Goal: Information Seeking & Learning: Find specific fact

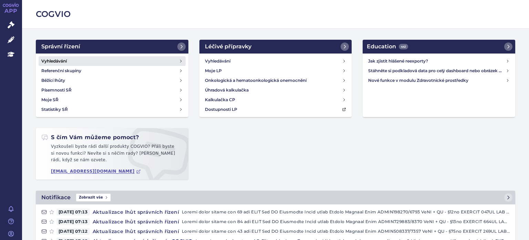
click at [54, 65] on link "Vyhledávání" at bounding box center [112, 61] width 147 height 10
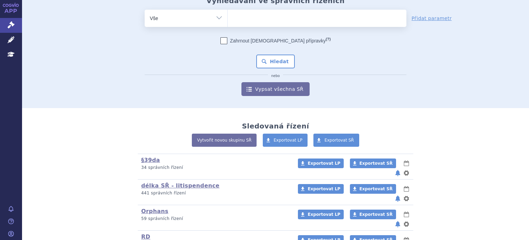
scroll to position [69, 0]
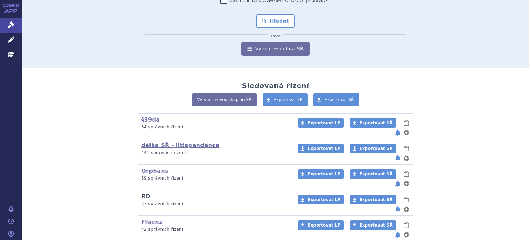
click at [142, 193] on link "RD" at bounding box center [145, 196] width 9 height 7
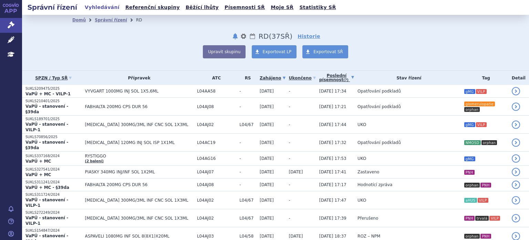
click at [320, 78] on link "Poslední písemnost (?)" at bounding box center [337, 78] width 35 height 14
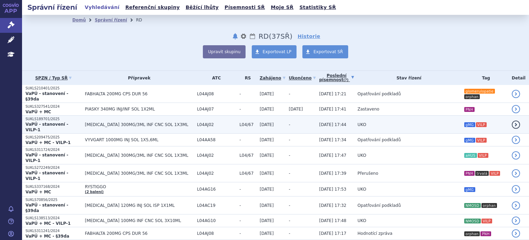
click at [383, 115] on td "UKO" at bounding box center [407, 124] width 107 height 18
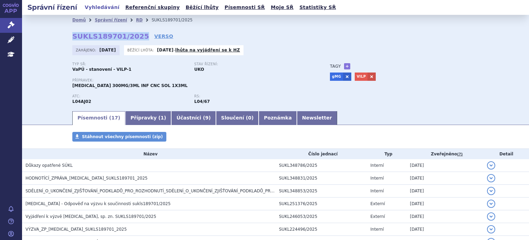
drag, startPoint x: 69, startPoint y: 38, endPoint x: 132, endPoint y: 37, distance: 63.1
click at [132, 37] on div "Domů Správní řízení RD SUKLS189701/2025 SUKLS189701/2025 VERSO [GEOGRAPHIC_DATA…" at bounding box center [276, 67] width 434 height 85
copy strong "SUKLS189701/2025"
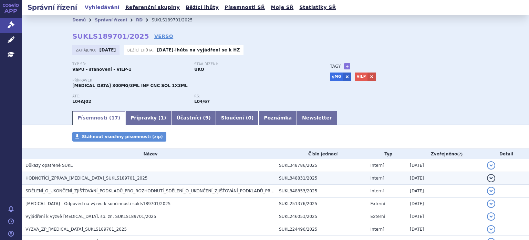
click at [307, 178] on td "SUKL348831/2025" at bounding box center [322, 178] width 92 height 13
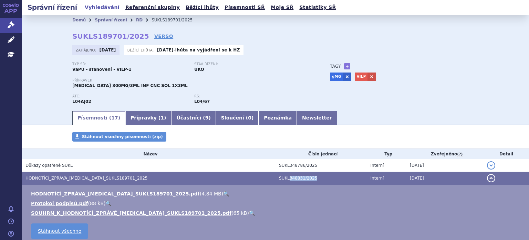
drag, startPoint x: 316, startPoint y: 176, endPoint x: 286, endPoint y: 180, distance: 29.6
click at [286, 180] on td "SUKL348831/2025" at bounding box center [321, 178] width 91 height 13
copy td "348831/2025"
click at [303, 77] on div "Typ SŘ: VaPÚ - stanovení - VILP-1 Stav řízení: UKO" at bounding box center [194, 70] width 244 height 16
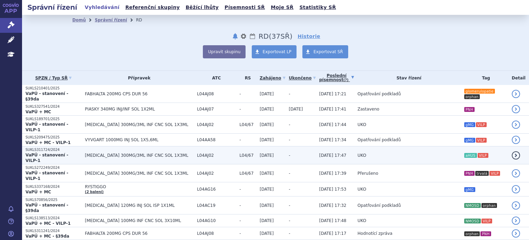
click at [370, 146] on td "UKO" at bounding box center [407, 155] width 107 height 18
